Goal: Information Seeking & Learning: Learn about a topic

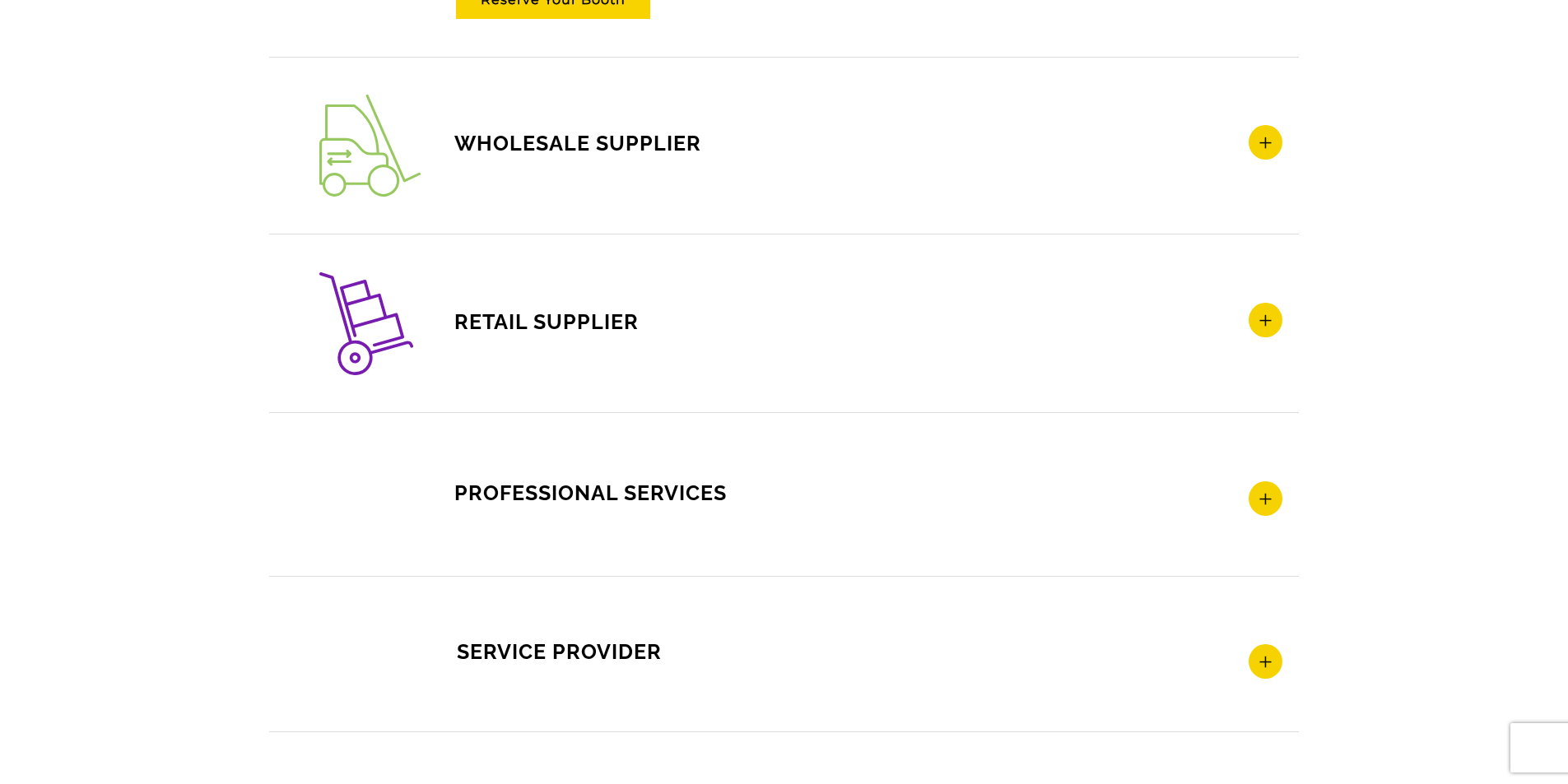
scroll to position [2551, 0]
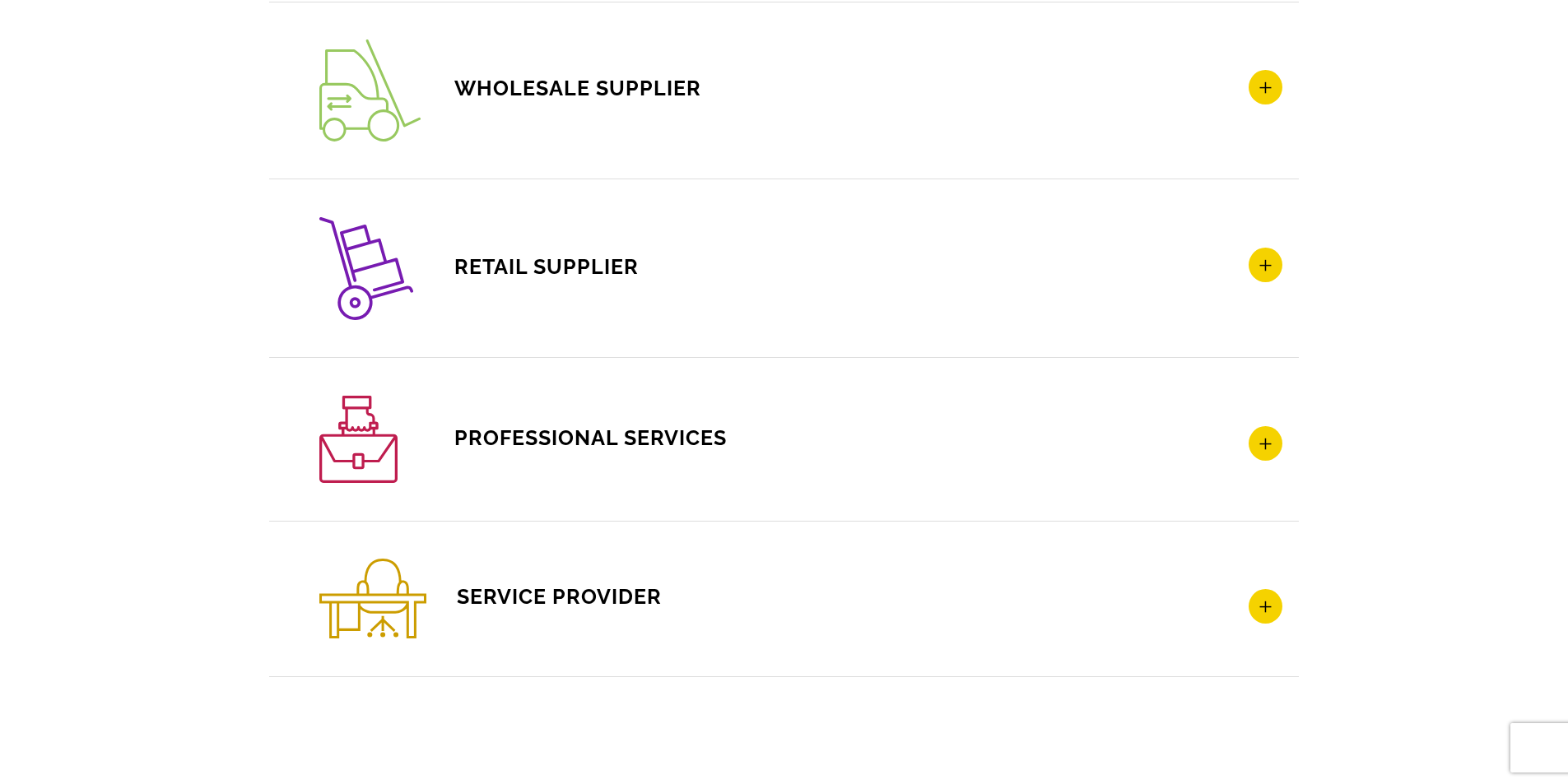
click at [1259, 91] on icon at bounding box center [1266, 87] width 34 height 35
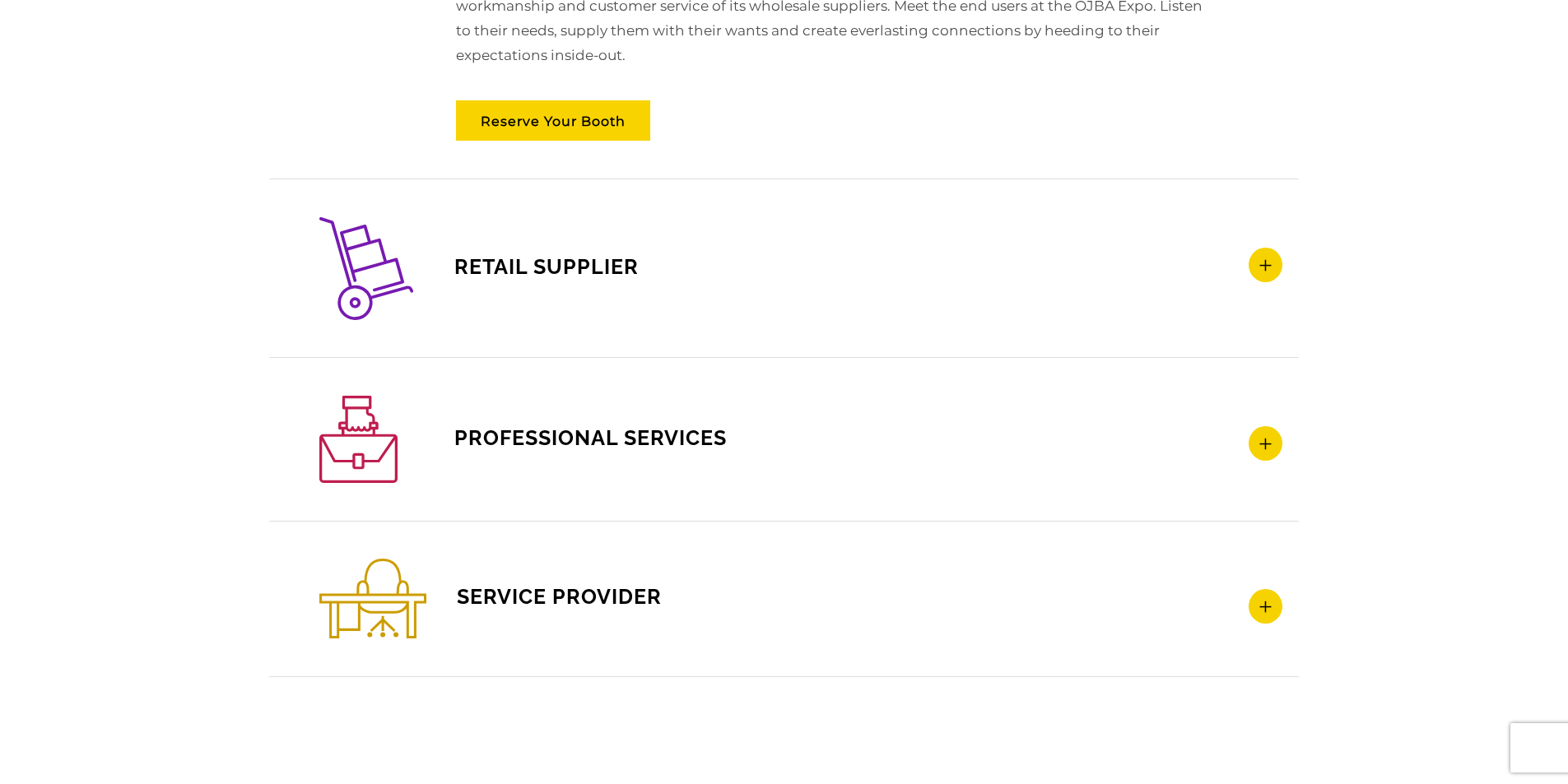
click at [1273, 617] on icon at bounding box center [1266, 606] width 34 height 35
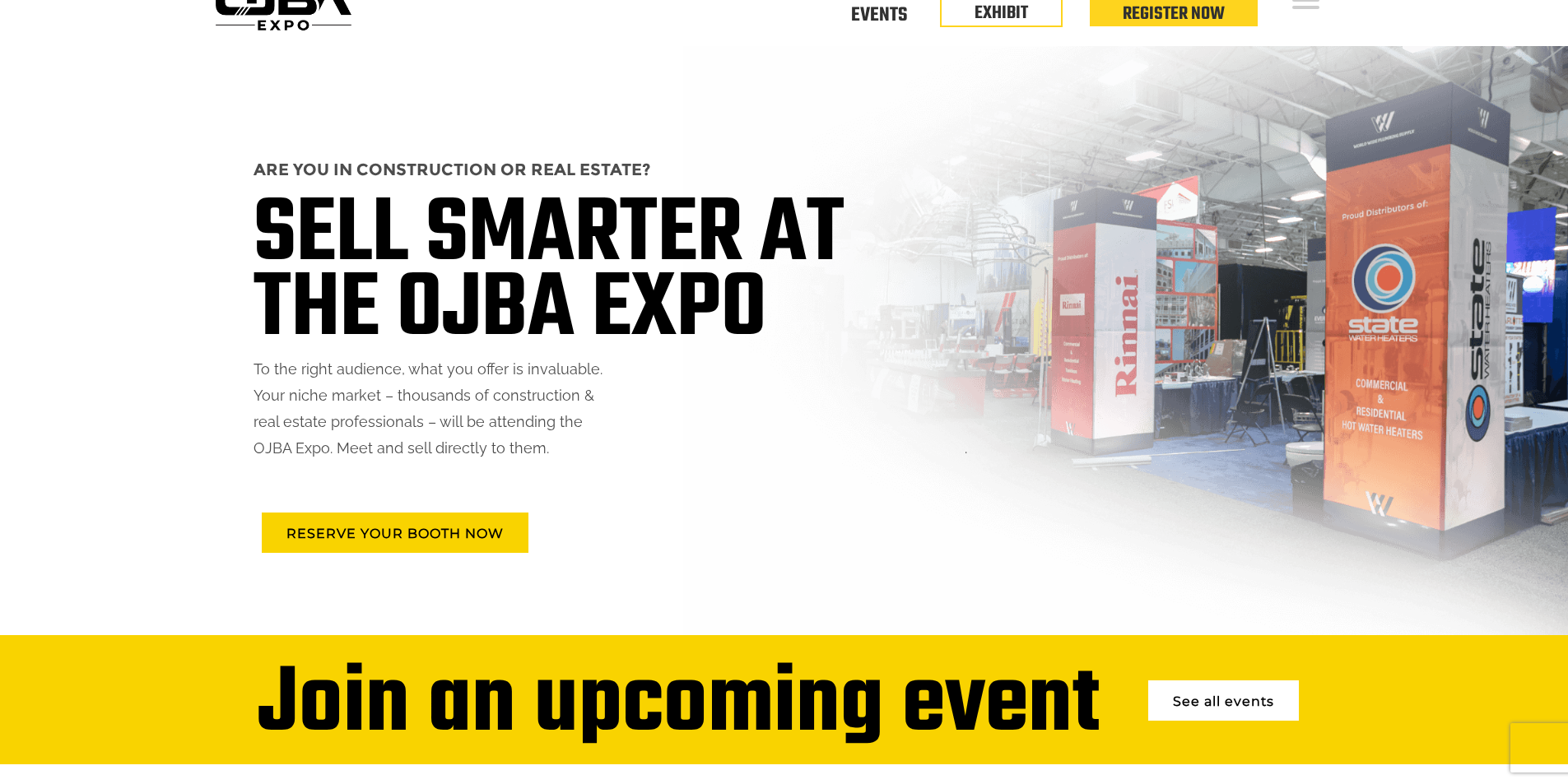
scroll to position [0, 0]
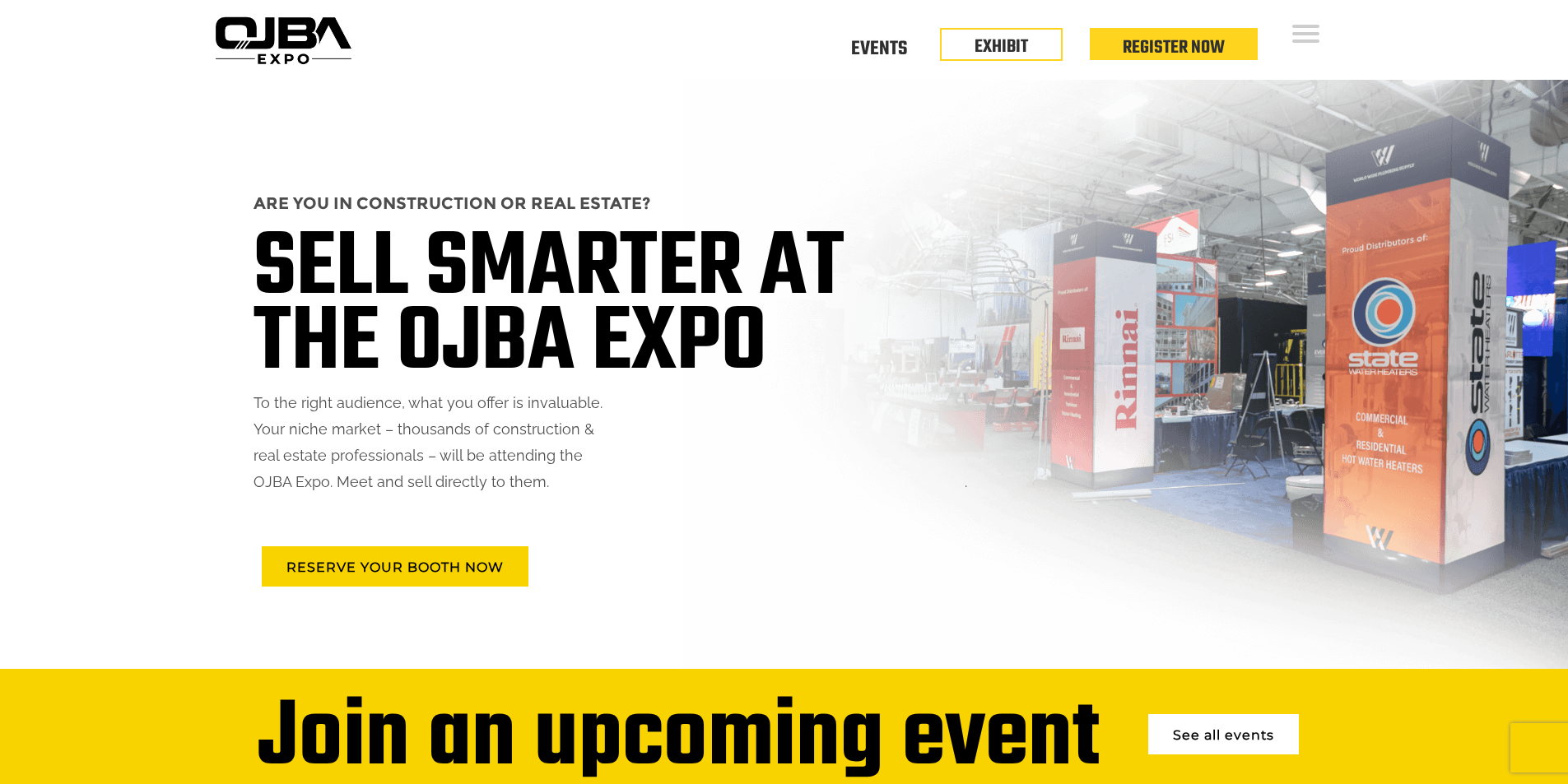
drag, startPoint x: 256, startPoint y: 201, endPoint x: 807, endPoint y: 373, distance: 577.2
click at [807, 373] on h1 "SELL SMARTER AT THE OJBA EXPO" at bounding box center [610, 306] width 714 height 149
click at [415, 122] on div "ARE YOU IN CONSTRUCTION OR REAL ESTATE? SELL SMARTER AT THE OJBA EXPO To the ri…" at bounding box center [594, 374] width 747 height 589
drag, startPoint x: 255, startPoint y: 201, endPoint x: 843, endPoint y: 369, distance: 611.5
click at [843, 369] on h1 "SELL SMARTER AT THE OJBA EXPO" at bounding box center [610, 306] width 714 height 149
